Goal: Communication & Community: Participate in discussion

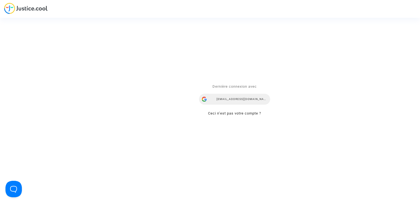
click at [237, 99] on div "[EMAIL_ADDRESS][DOMAIN_NAME]" at bounding box center [234, 99] width 71 height 11
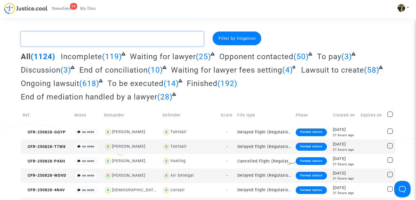
paste textarea "Trichard"
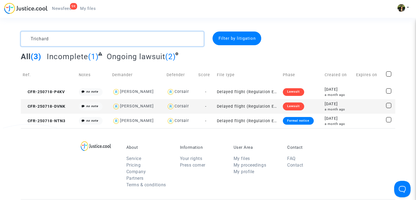
type textarea "Trichard"
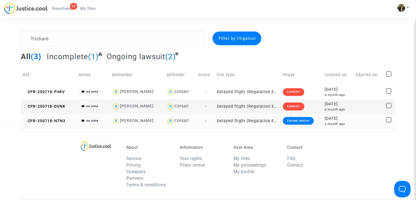
click at [268, 123] on td "Delayed flight (Regulation EC 261/2004)" at bounding box center [248, 121] width 66 height 15
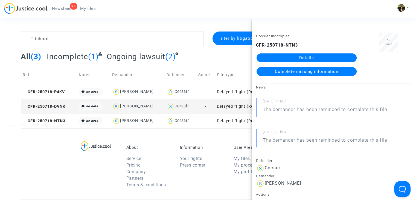
click at [294, 73] on span "Complete missing information" at bounding box center [307, 71] width 64 height 5
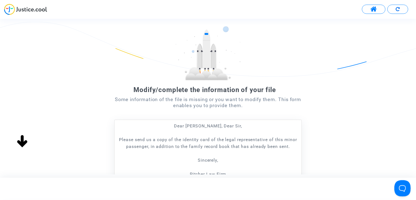
scroll to position [55, 0]
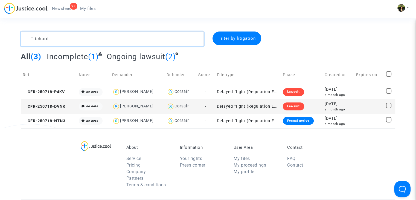
click at [88, 39] on textarea at bounding box center [112, 38] width 183 height 15
paste textarea "Bamba"
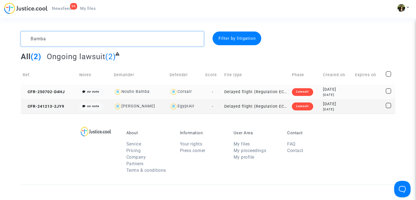
type textarea "Bamba"
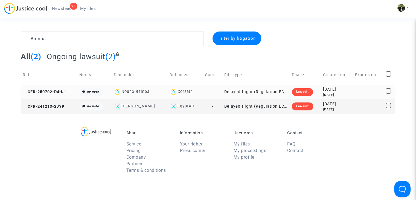
click at [285, 90] on td "Delayed flight (Regulation EC 261/2004)" at bounding box center [257, 92] width 68 height 15
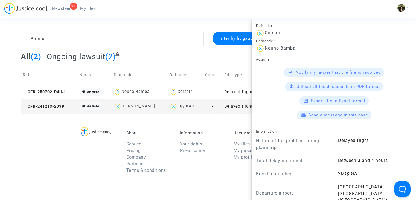
scroll to position [137, 0]
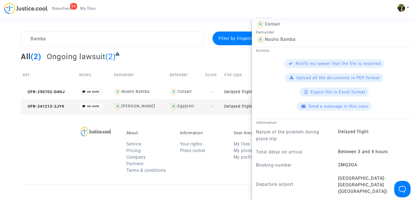
click at [315, 106] on span "Send a message in this case" at bounding box center [339, 106] width 60 height 5
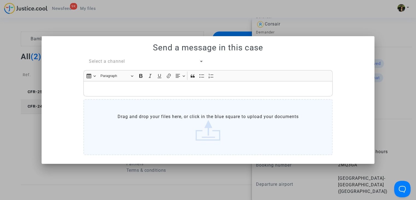
click at [119, 90] on p "Rich Text Editor, main" at bounding box center [208, 88] width 244 height 7
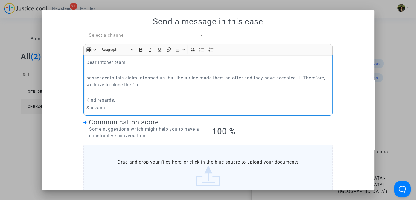
click at [105, 34] on span "Select a channel" at bounding box center [107, 35] width 36 height 5
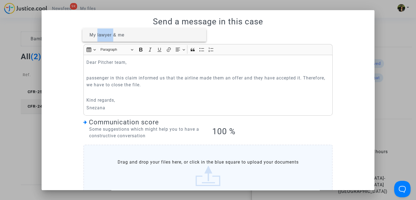
click at [105, 35] on span "My lawyer & me" at bounding box center [107, 35] width 35 height 5
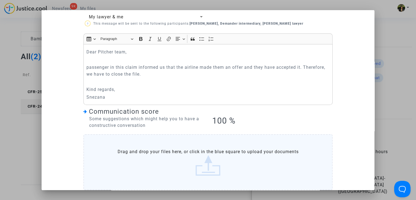
scroll to position [43, 0]
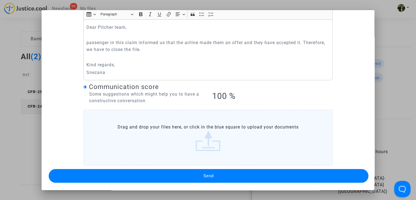
click at [208, 173] on span "Send" at bounding box center [209, 175] width 10 height 5
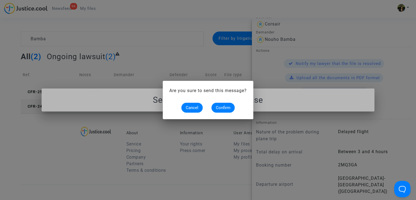
scroll to position [0, 0]
click at [223, 109] on span "Confirm" at bounding box center [223, 107] width 15 height 5
